Goal: Use online tool/utility: Utilize a website feature to perform a specific function

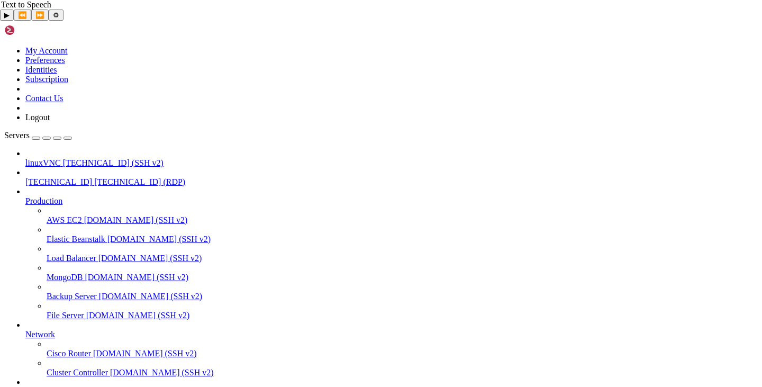
click at [77, 177] on span "[TECHNICAL_ID]" at bounding box center [58, 181] width 67 height 9
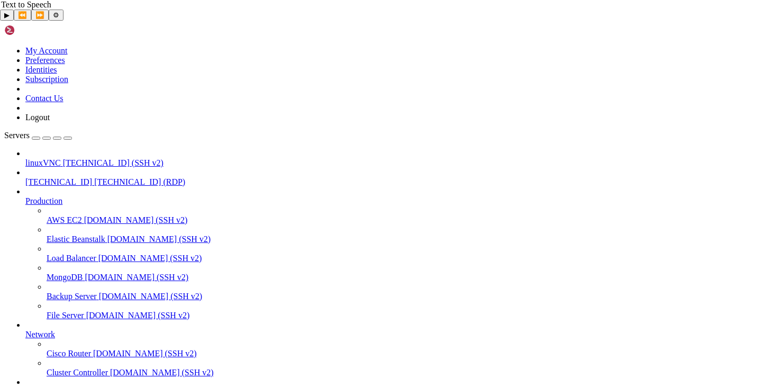
drag, startPoint x: 469, startPoint y: 663, endPoint x: 498, endPoint y: 658, distance: 29.6
drag, startPoint x: 380, startPoint y: 664, endPoint x: 400, endPoint y: 666, distance: 20.2
drag, startPoint x: 378, startPoint y: 667, endPoint x: 410, endPoint y: 667, distance: 32.3
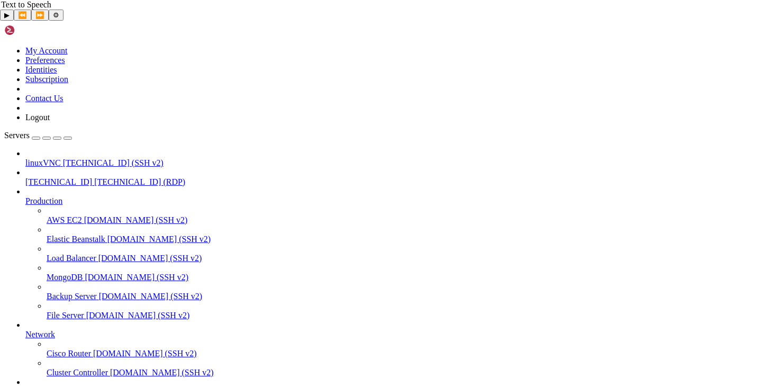
drag, startPoint x: 436, startPoint y: 838, endPoint x: 437, endPoint y: 830, distance: 8.1
